Goal: Task Accomplishment & Management: Manage account settings

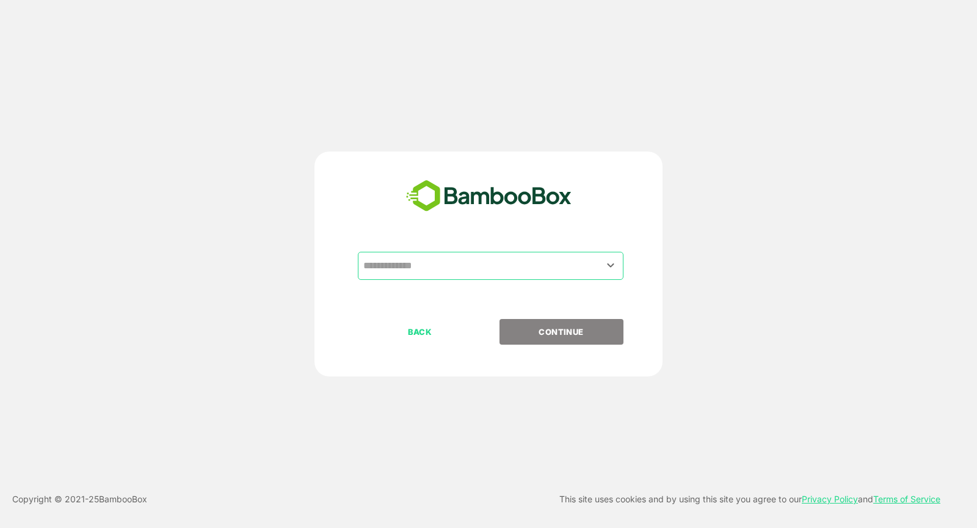
click at [423, 267] on input "text" at bounding box center [490, 265] width 261 height 23
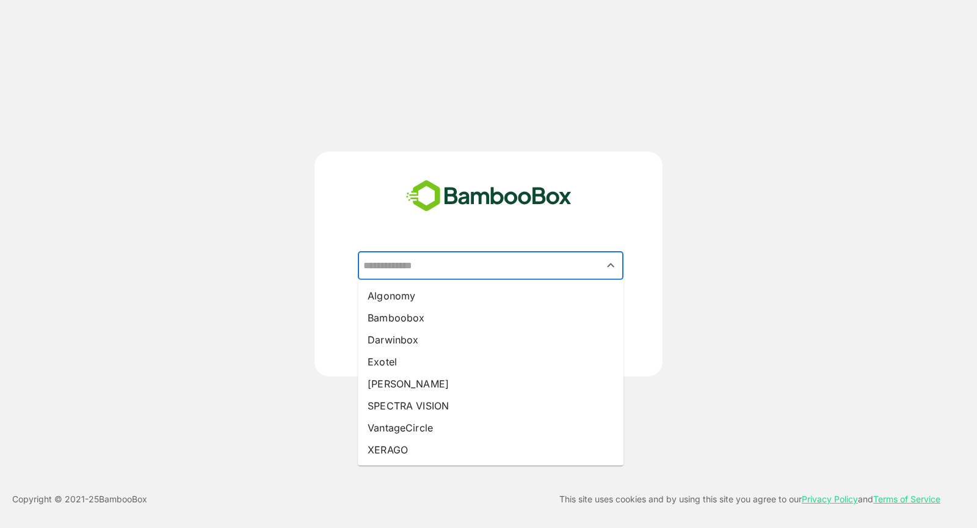
click at [439, 280] on ul "Algonomy Bamboobox Darwinbox Exotel [PERSON_NAME] SPECTRA VISION VantageCircle …" at bounding box center [491, 373] width 266 height 186
click at [450, 287] on li "Algonomy" at bounding box center [491, 296] width 266 height 22
type input "********"
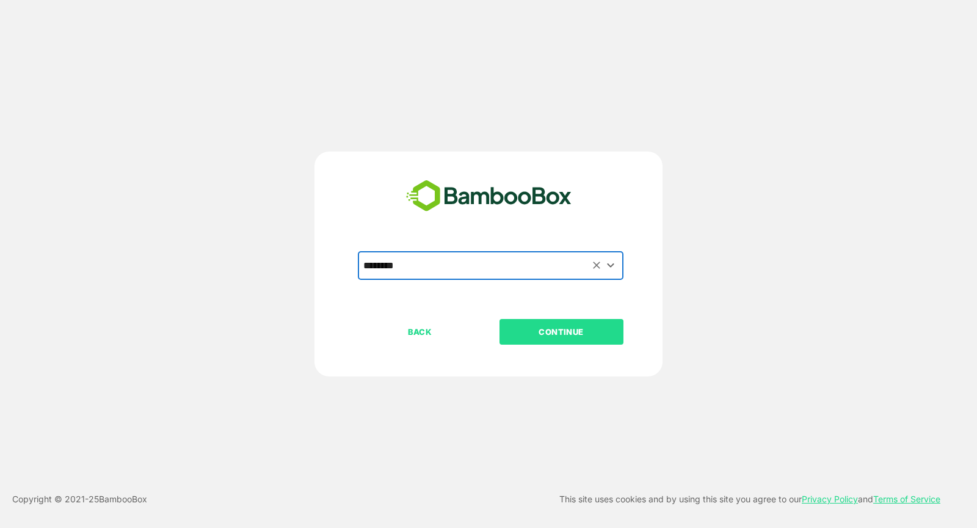
click at [560, 337] on p "CONTINUE" at bounding box center [561, 331] width 122 height 13
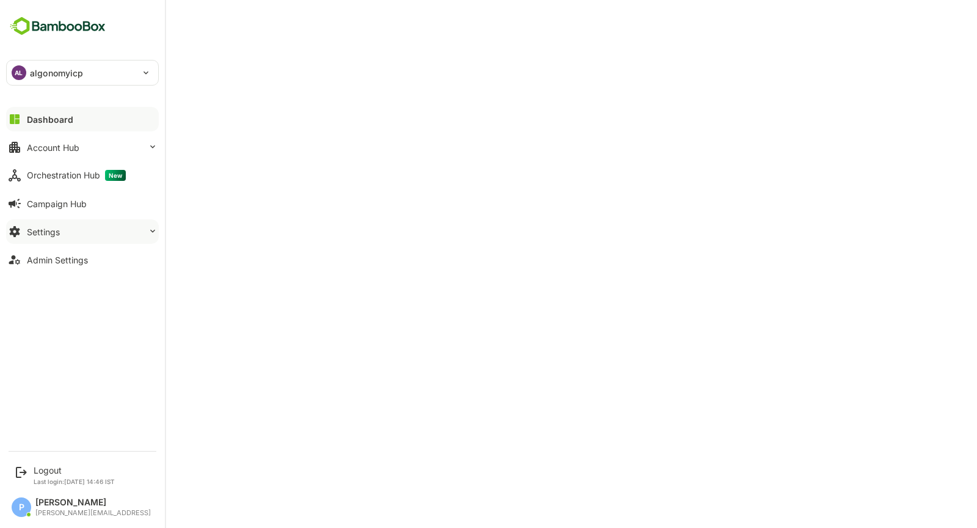
click at [103, 238] on button "Settings" at bounding box center [82, 231] width 153 height 24
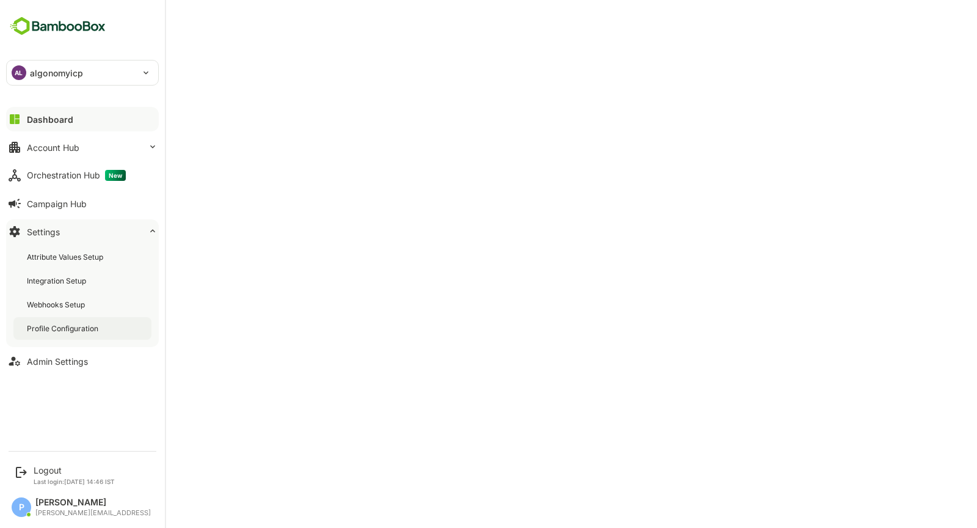
click at [94, 331] on div "Profile Configuration" at bounding box center [64, 328] width 74 height 10
click at [29, 121] on div "Dashboard" at bounding box center [49, 119] width 44 height 10
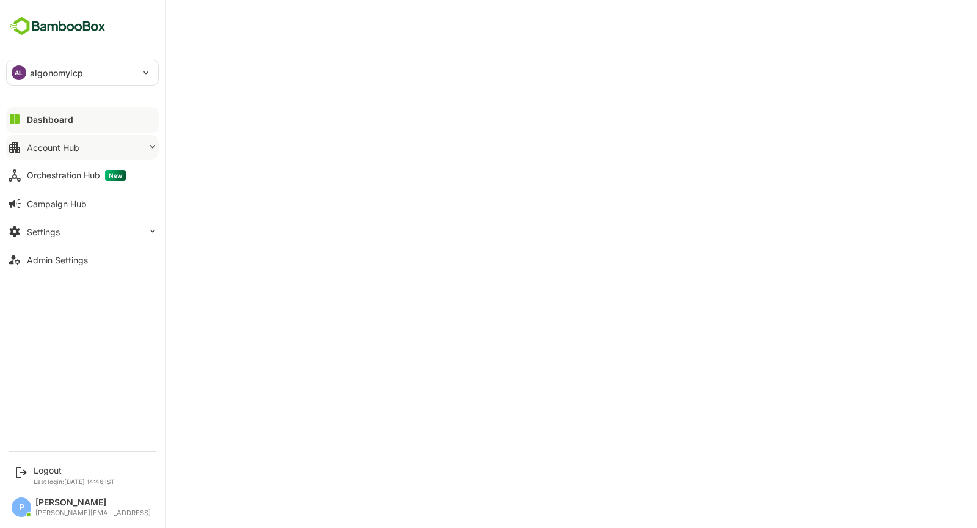
click at [20, 143] on icon at bounding box center [14, 147] width 15 height 15
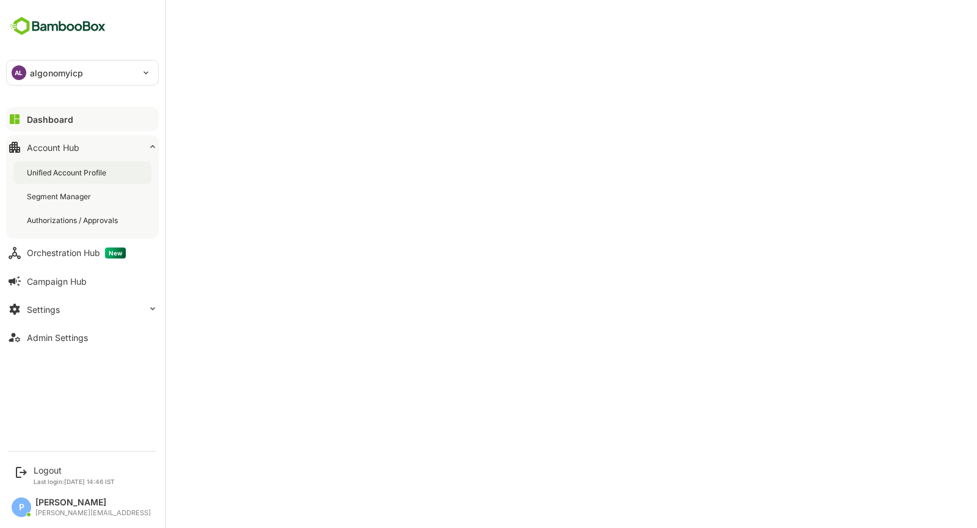
click at [62, 172] on div "Unified Account Profile" at bounding box center [68, 172] width 82 height 10
click at [7, 68] on div "AL algonomyicp" at bounding box center [75, 72] width 137 height 24
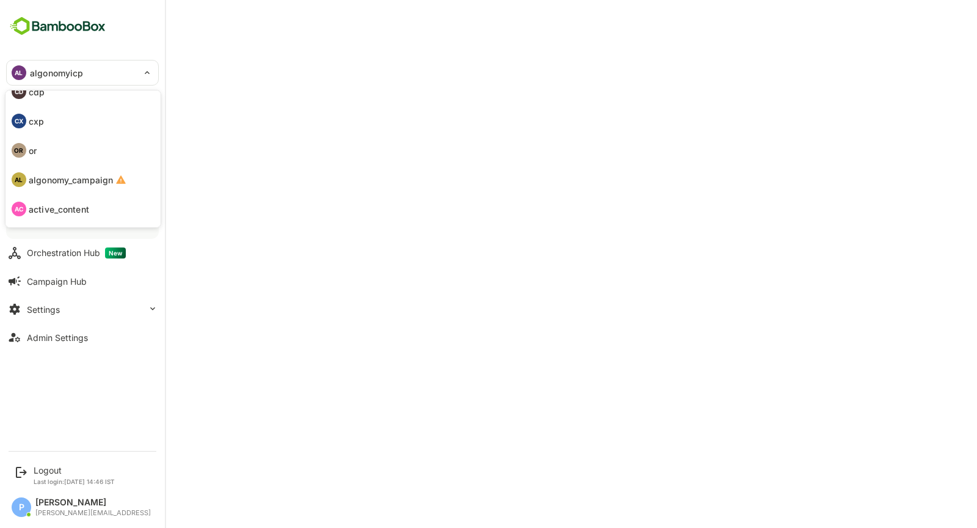
scroll to position [68, 0]
click at [70, 187] on p "active_content" at bounding box center [59, 184] width 60 height 13
type input "**********"
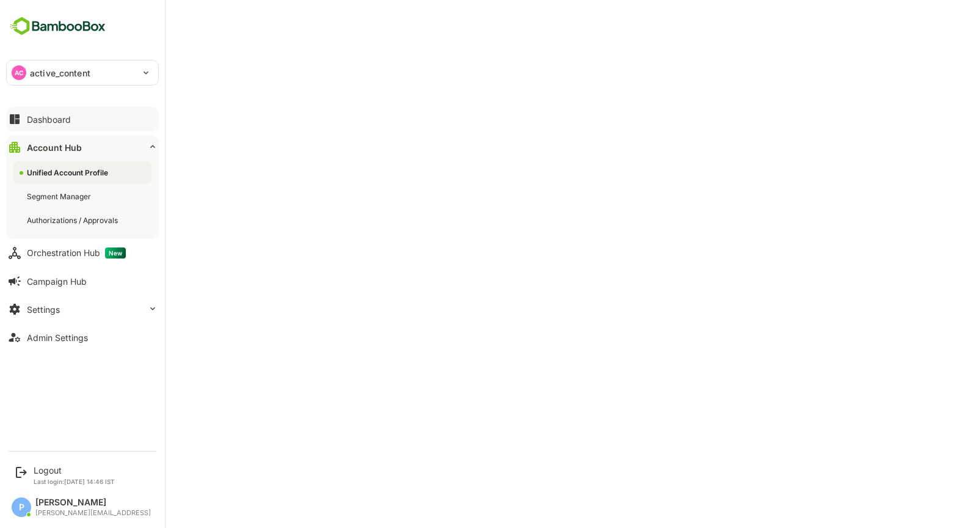
click at [74, 115] on button "Dashboard" at bounding box center [82, 119] width 153 height 24
